Goal: Task Accomplishment & Management: Complete application form

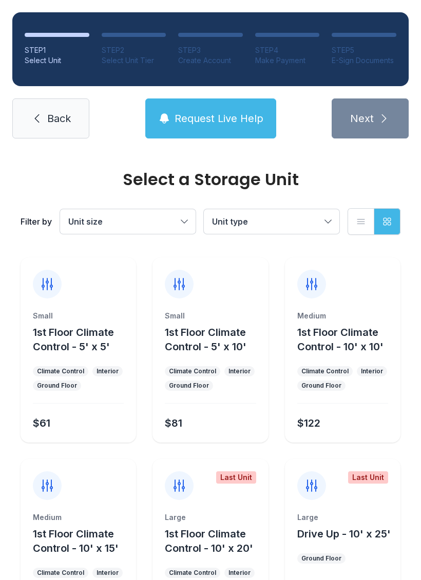
click at [371, 308] on div "Medium 1st Floor Climate Control - 10' x 10' Climate Control Interior Ground Fl…" at bounding box center [342, 350] width 115 height 185
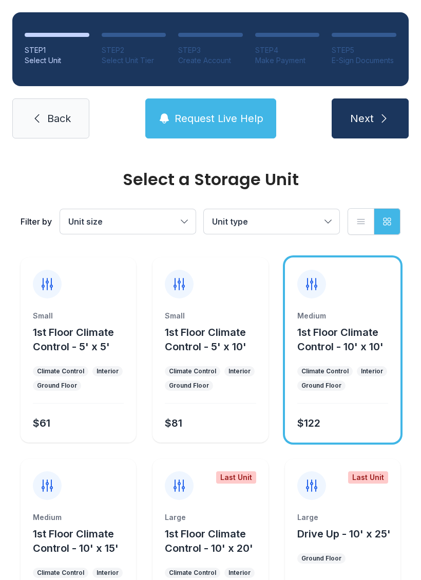
click at [360, 117] on span "Next" at bounding box center [362, 118] width 24 height 14
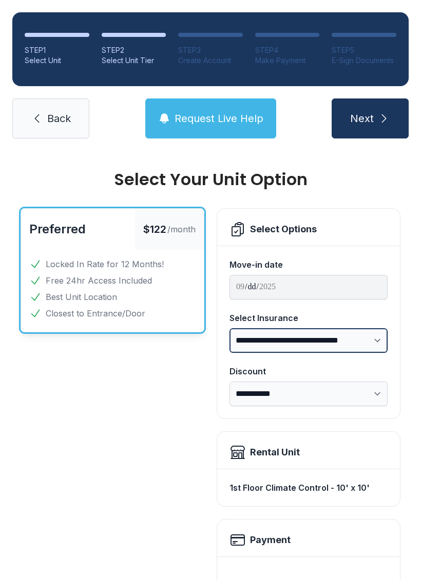
click at [372, 343] on select "**********" at bounding box center [308, 340] width 158 height 25
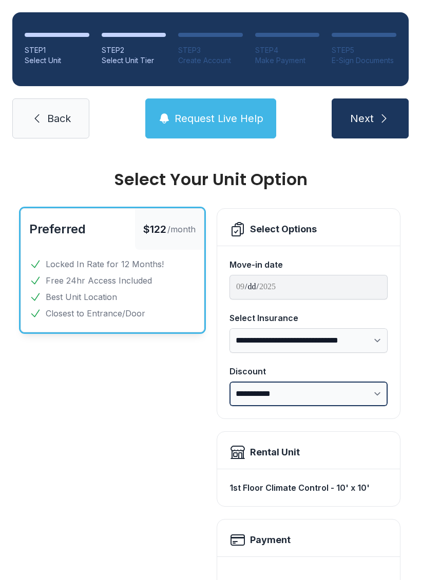
click at [377, 394] on select "**********" at bounding box center [308, 394] width 158 height 25
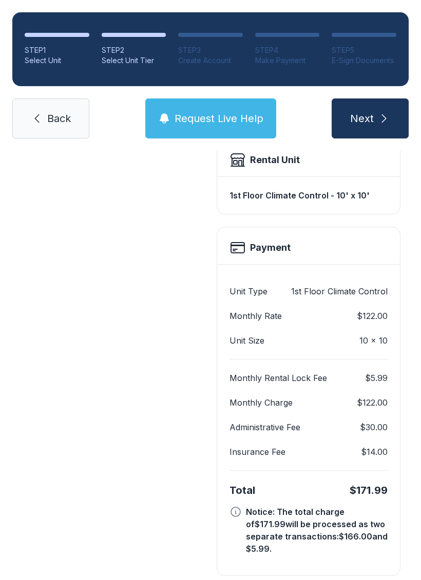
scroll to position [292, 0]
click at [49, 115] on span "Back" at bounding box center [59, 118] width 24 height 14
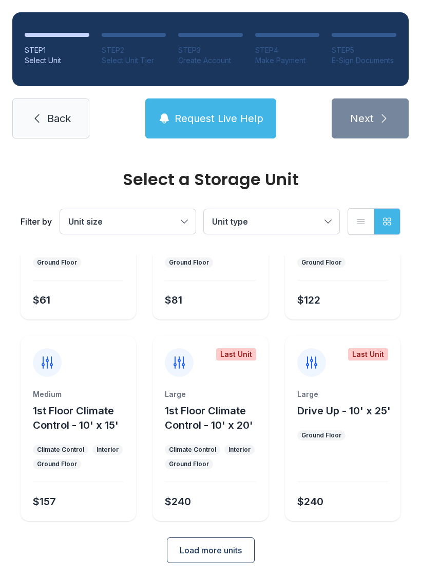
scroll to position [122, 0]
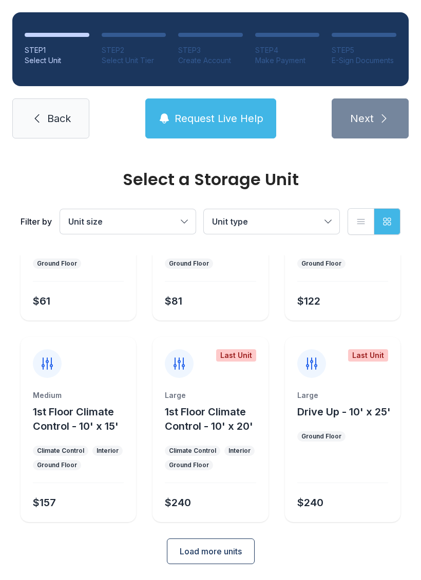
click at [54, 121] on span "Back" at bounding box center [59, 118] width 24 height 14
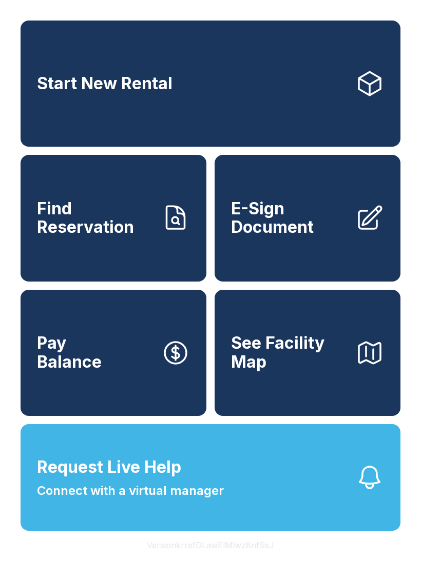
click at [307, 237] on span "E-Sign Document" at bounding box center [289, 218] width 116 height 37
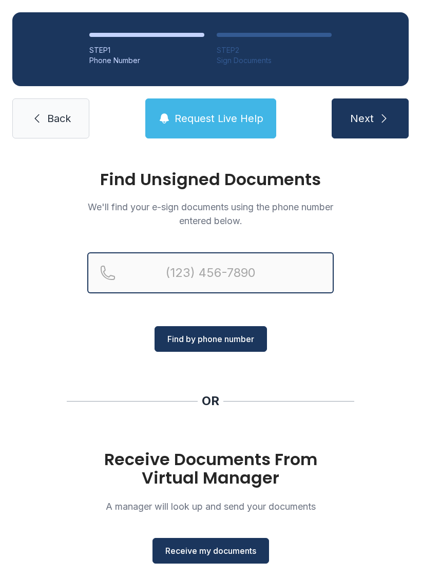
click at [275, 258] on input "Reservation phone number" at bounding box center [210, 272] width 246 height 41
type input "[PHONE_NUMBER]"
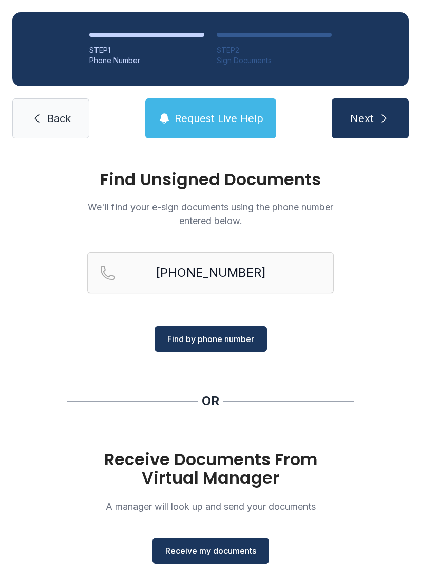
click at [237, 341] on span "Find by phone number" at bounding box center [210, 339] width 87 height 12
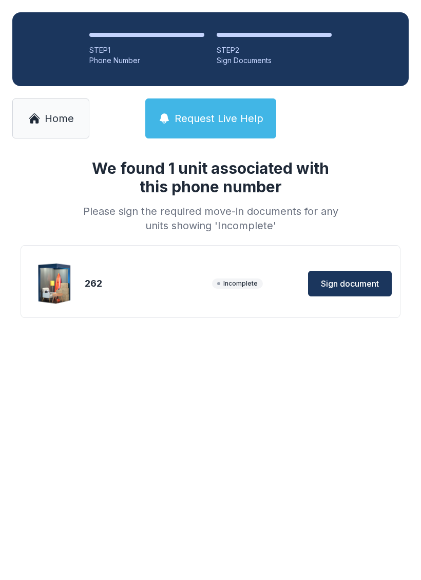
click at [350, 287] on span "Sign document" at bounding box center [350, 284] width 58 height 12
click at [67, 113] on span "Home" at bounding box center [59, 118] width 29 height 14
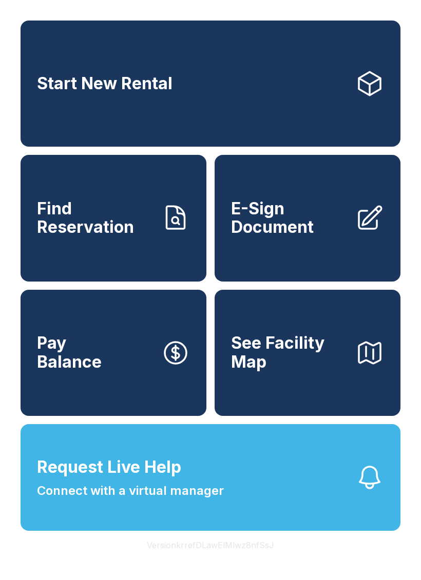
click at [294, 237] on span "E-Sign Document" at bounding box center [289, 218] width 116 height 37
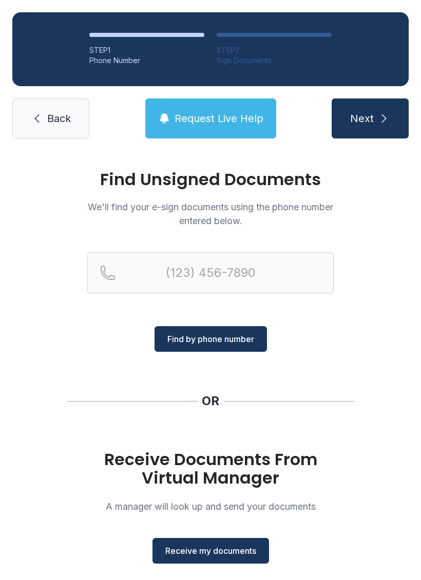
click at [243, 550] on span "Receive my documents" at bounding box center [210, 551] width 91 height 12
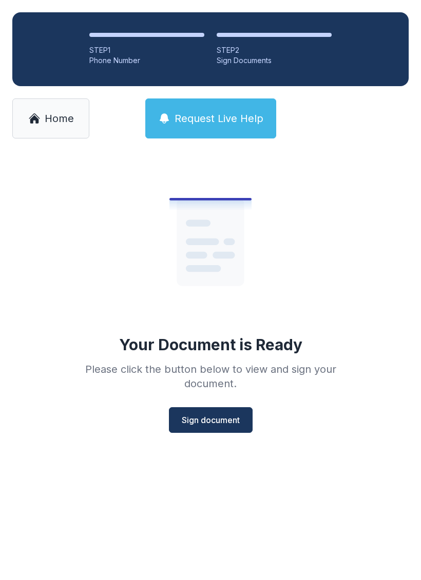
click at [223, 412] on button "Sign document" at bounding box center [211, 420] width 84 height 26
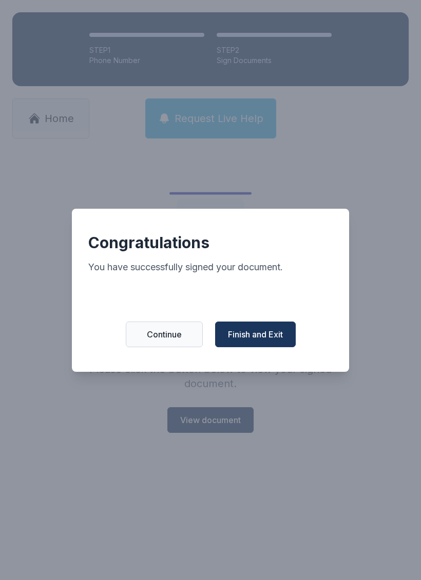
click at [251, 347] on button "Finish and Exit" at bounding box center [255, 335] width 81 height 26
